Goal: Communication & Community: Answer question/provide support

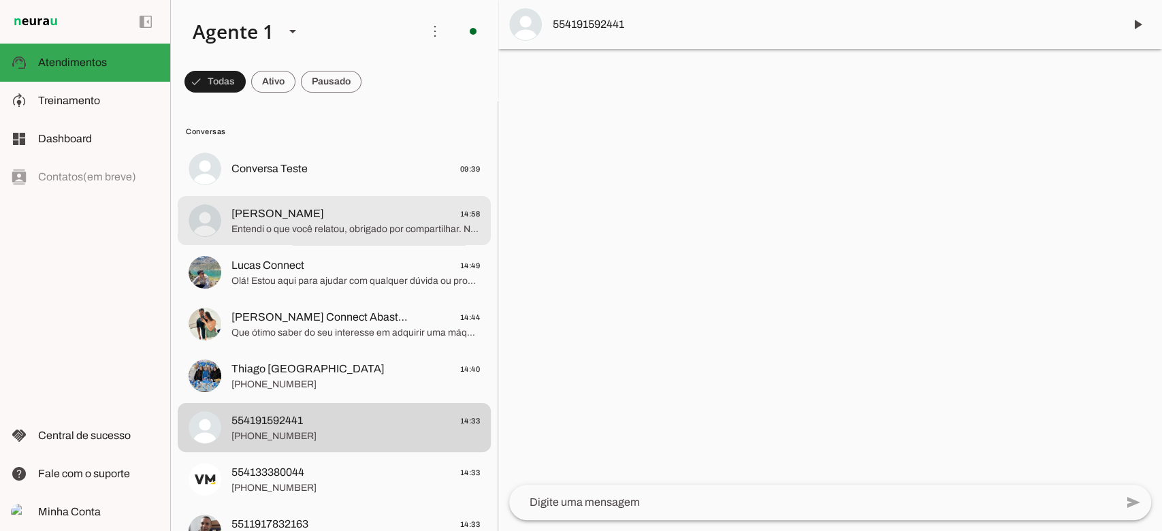
click at [321, 233] on span "Entendi o que você relatou, obrigado por compartilhar. Nesse caso, será necessá…" at bounding box center [355, 230] width 248 height 14
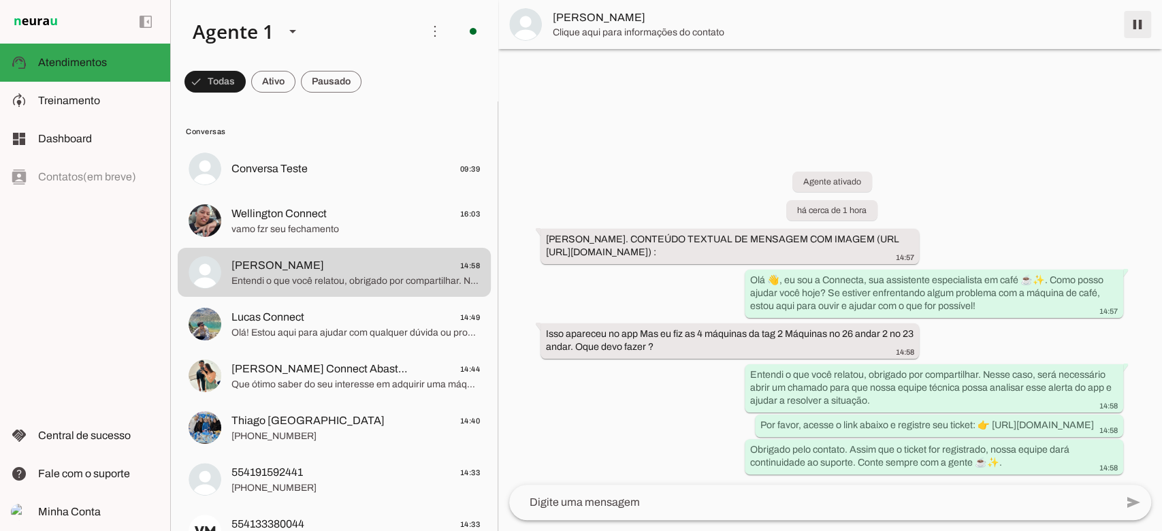
click at [1132, 31] on span at bounding box center [1137, 24] width 33 height 33
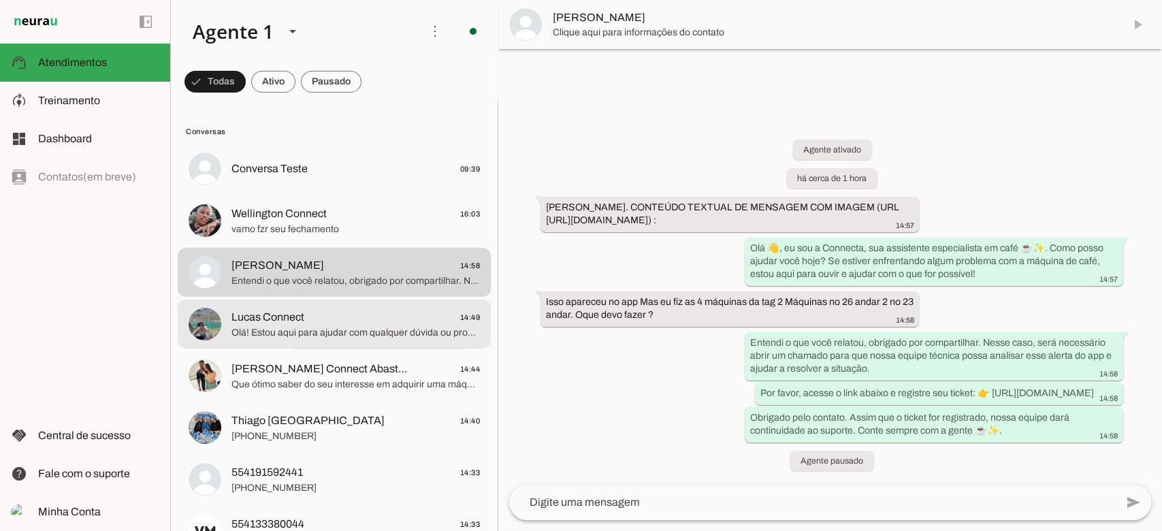
click at [343, 330] on span "Olá! Estou aqui para ajudar com qualquer dúvida ou problema relacionado às máqu…" at bounding box center [355, 333] width 248 height 14
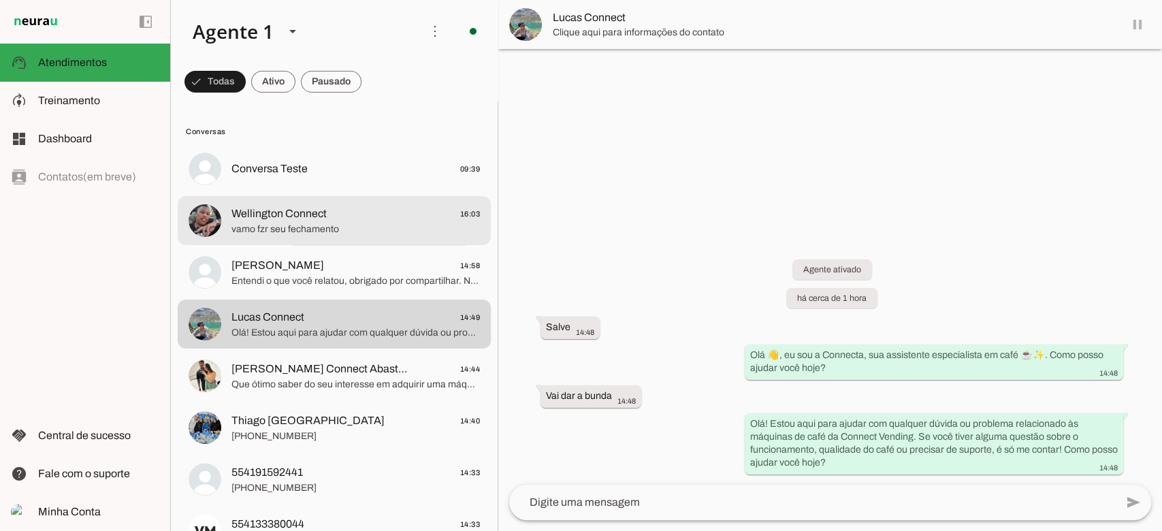
click at [315, 203] on md-item "Wellington Connect 16:03 vamo fzr seu fechamento" at bounding box center [334, 220] width 313 height 49
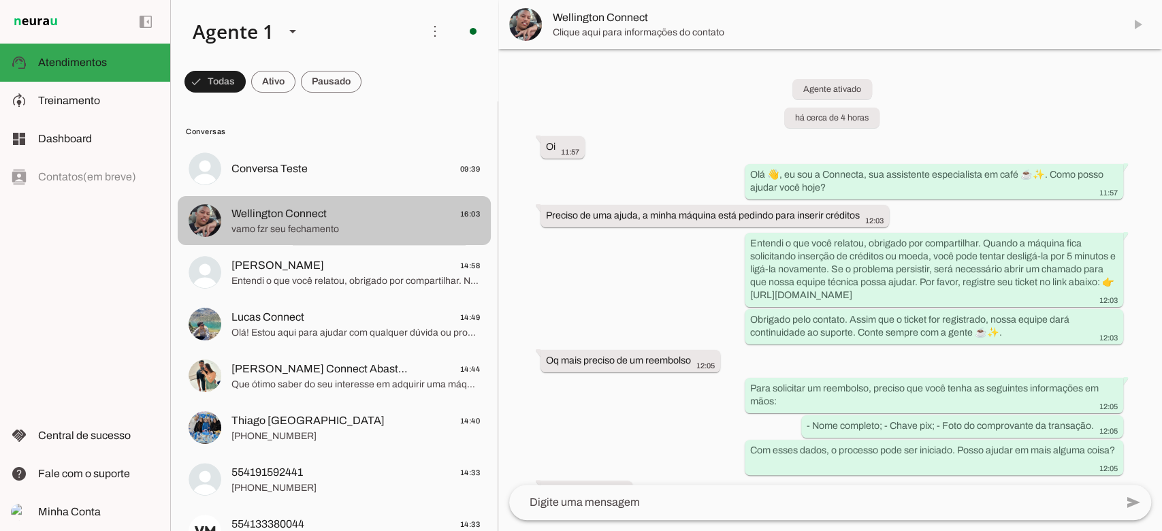
scroll to position [379, 0]
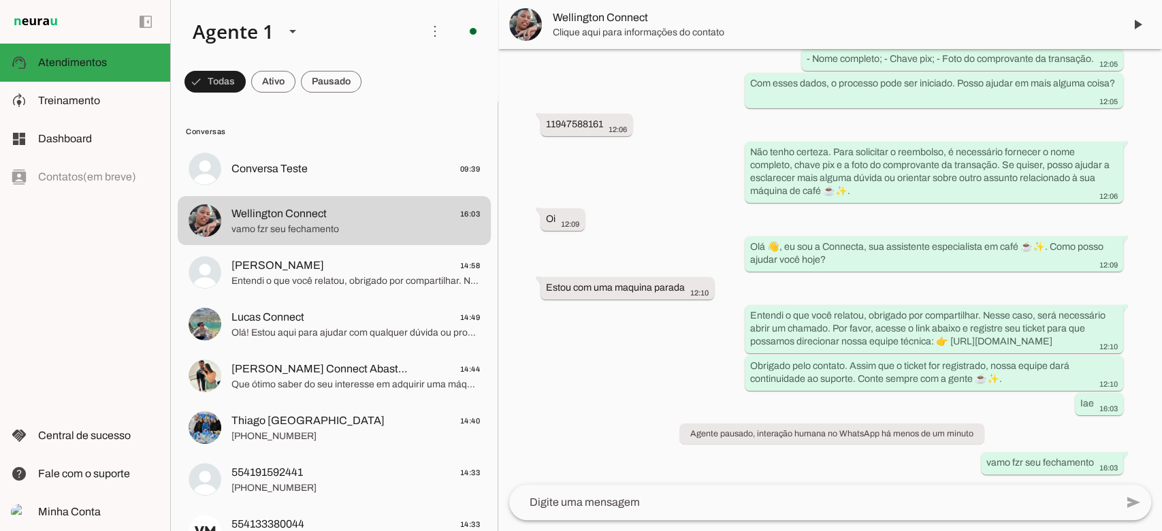
click at [325, 293] on md-item "[PERSON_NAME] 14:58 Entendi o que você relatou, obrigado por compartilhar. Ness…" at bounding box center [334, 272] width 313 height 49
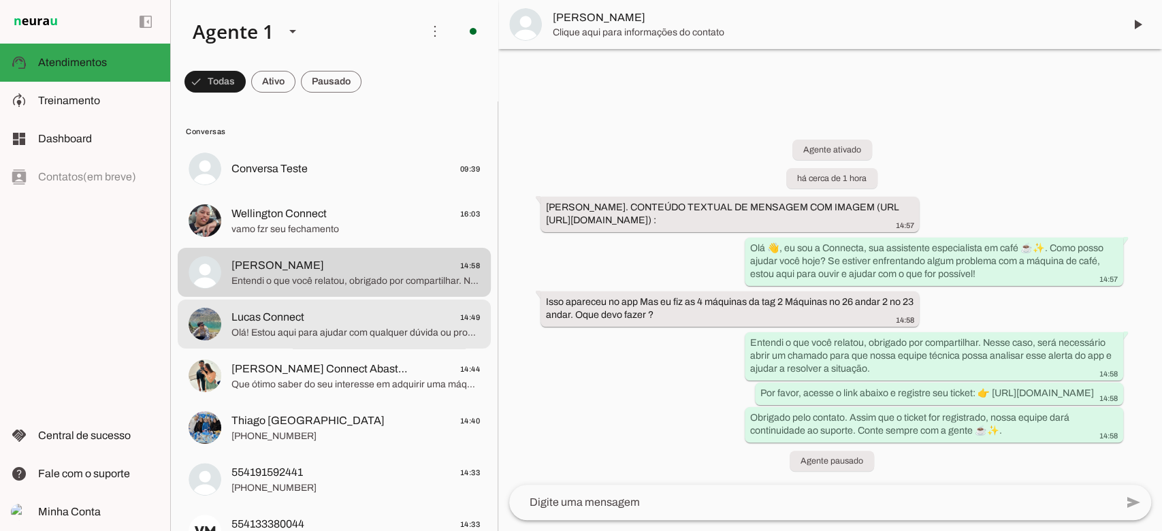
click at [311, 314] on span "Lucas Connect 14:49" at bounding box center [355, 317] width 248 height 17
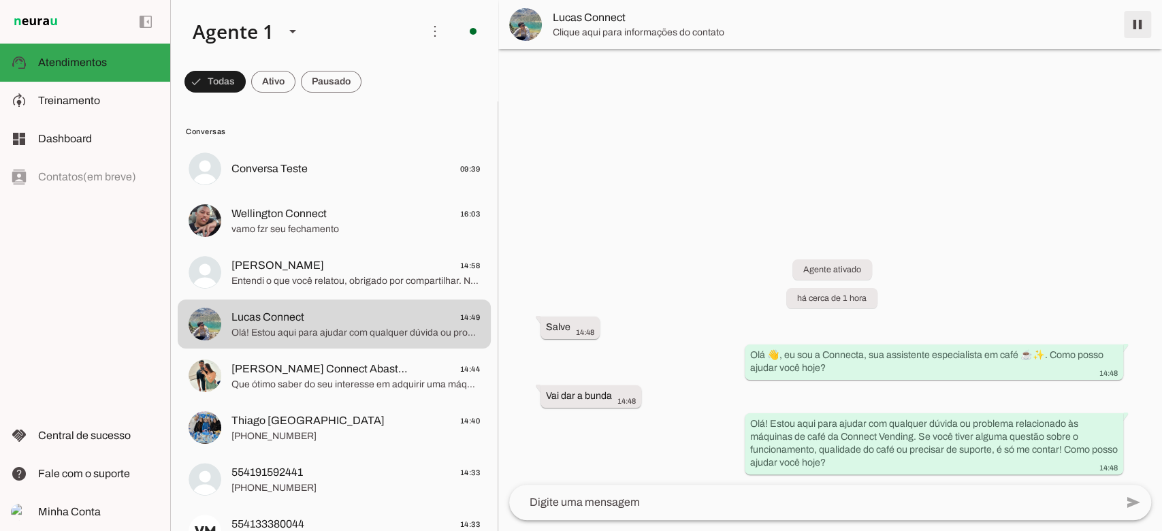
click at [1138, 18] on span at bounding box center [1137, 24] width 33 height 33
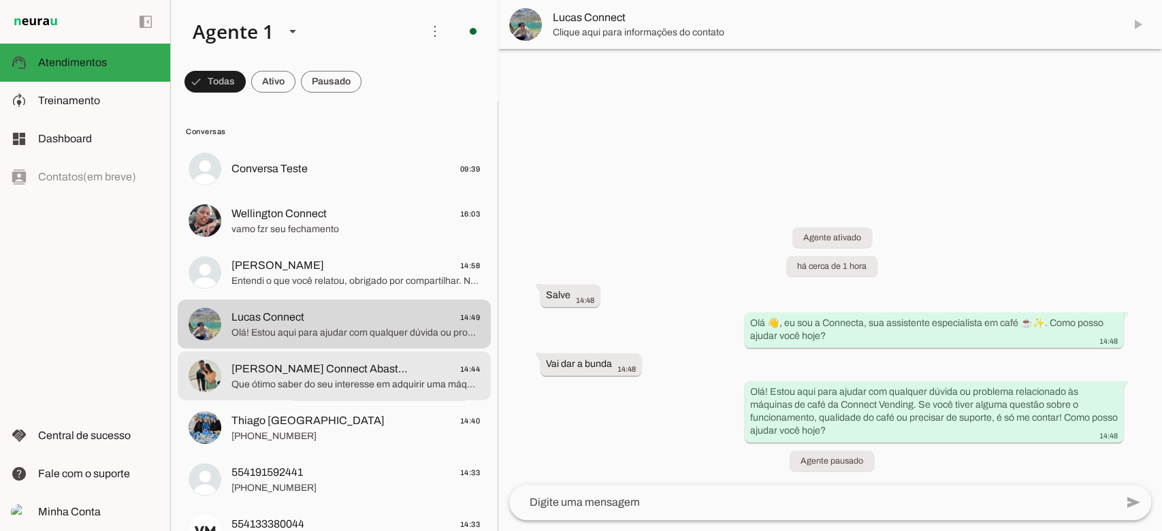
click at [385, 372] on span "[PERSON_NAME] Connect Abastecedor 14:44" at bounding box center [355, 369] width 248 height 17
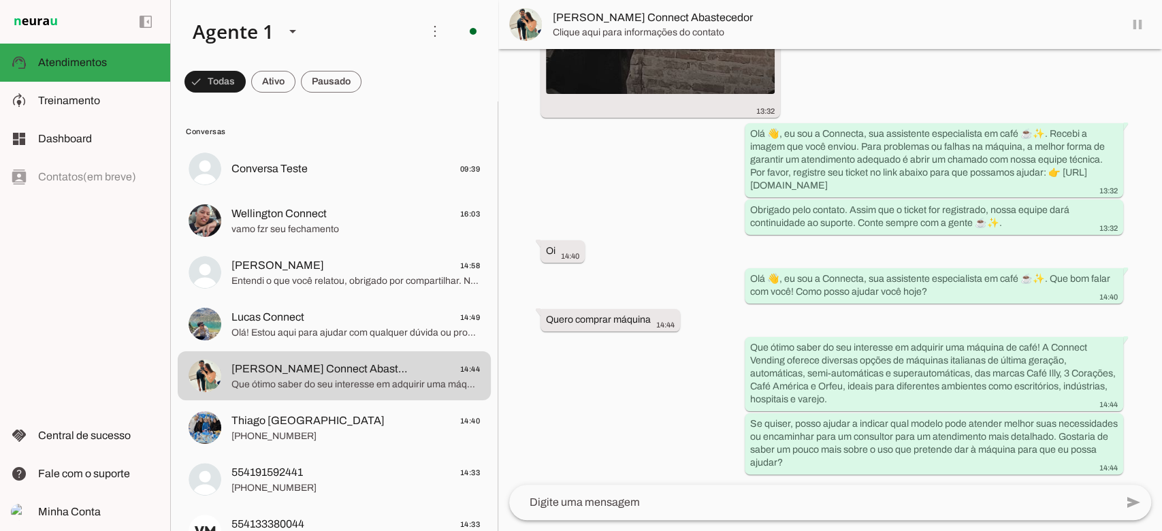
scroll to position [1246, 0]
